Goal: Check status: Check status

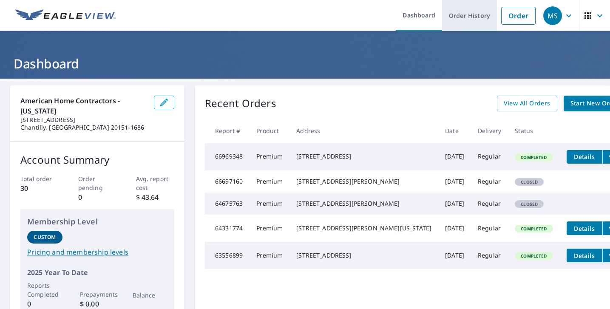
click at [468, 20] on link "Order History" at bounding box center [469, 15] width 55 height 31
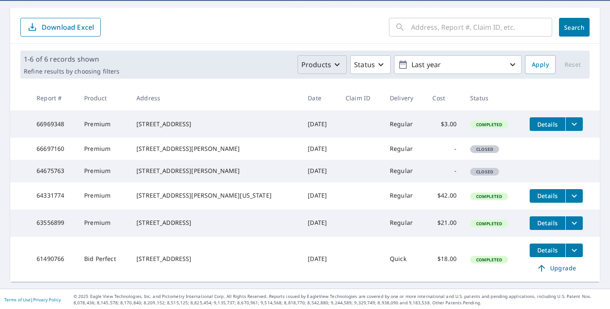
scroll to position [86, 0]
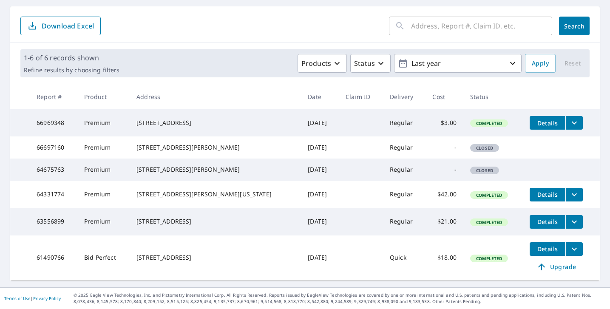
click at [423, 20] on input "text" at bounding box center [481, 26] width 141 height 24
paste input "67345982"
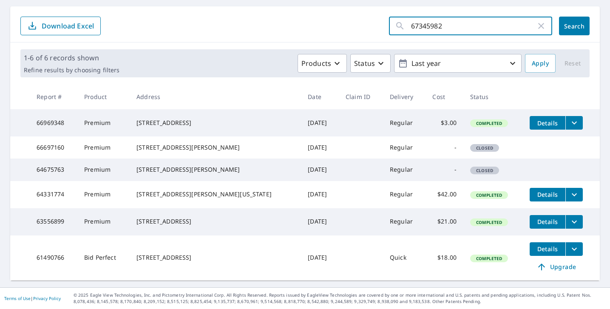
type input "67345982"
click at [590, 19] on div "67345982 ​ Search Download Excel" at bounding box center [304, 24] width 589 height 36
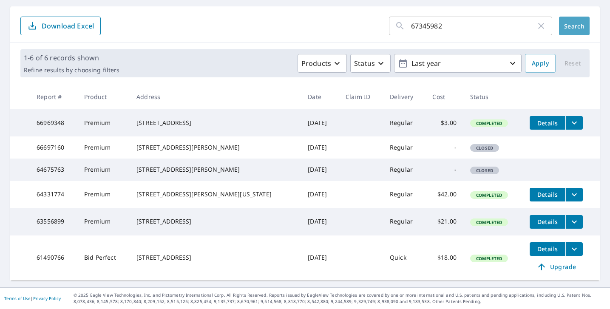
click at [578, 22] on span "Search" at bounding box center [573, 26] width 17 height 8
